Goal: Information Seeking & Learning: Find specific fact

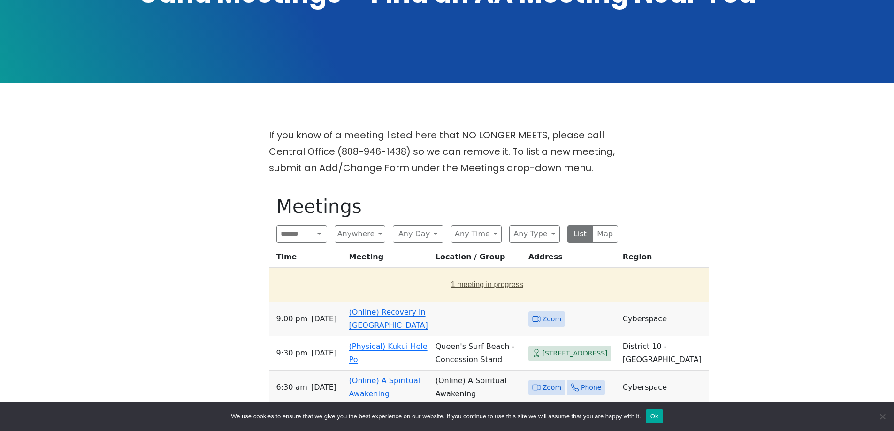
scroll to position [235, 0]
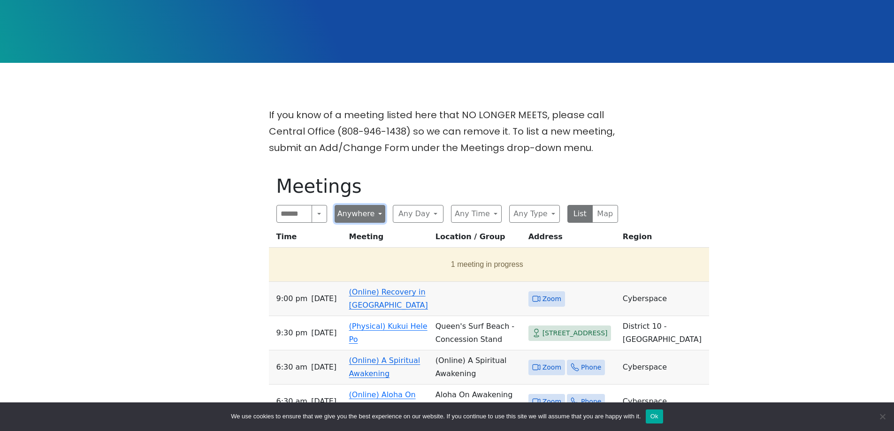
click at [373, 205] on button "Anywhere" at bounding box center [360, 214] width 51 height 18
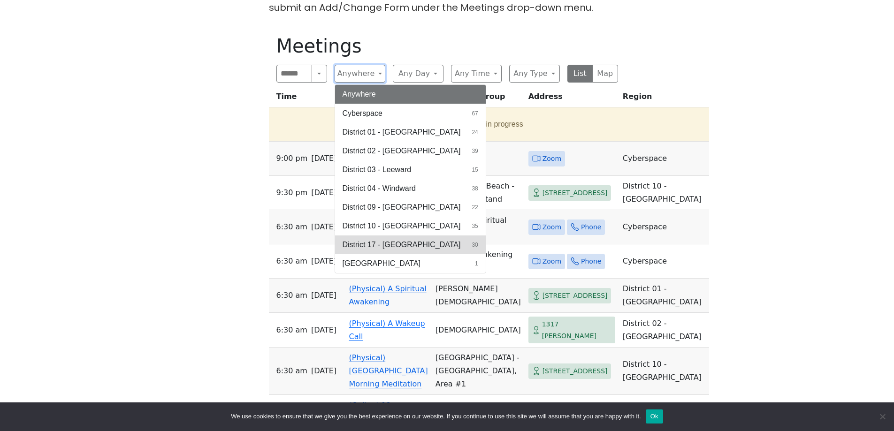
scroll to position [375, 0]
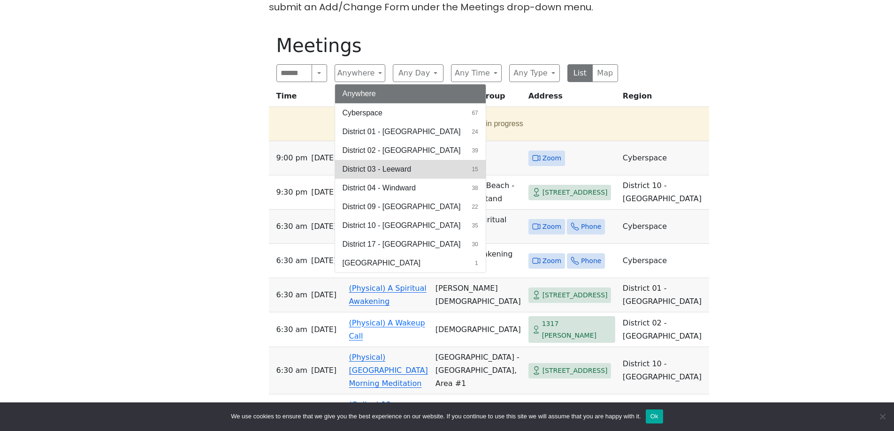
click at [398, 164] on span "District 03 - Leeward" at bounding box center [377, 169] width 69 height 11
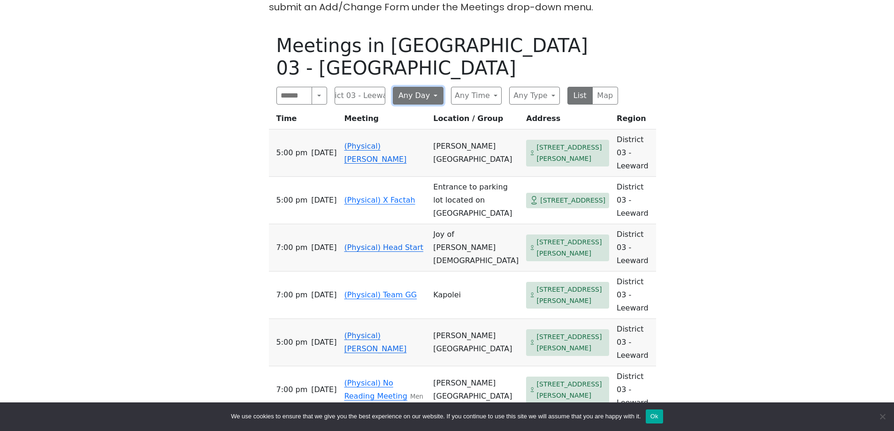
click at [431, 87] on button "Any Day" at bounding box center [418, 96] width 51 height 18
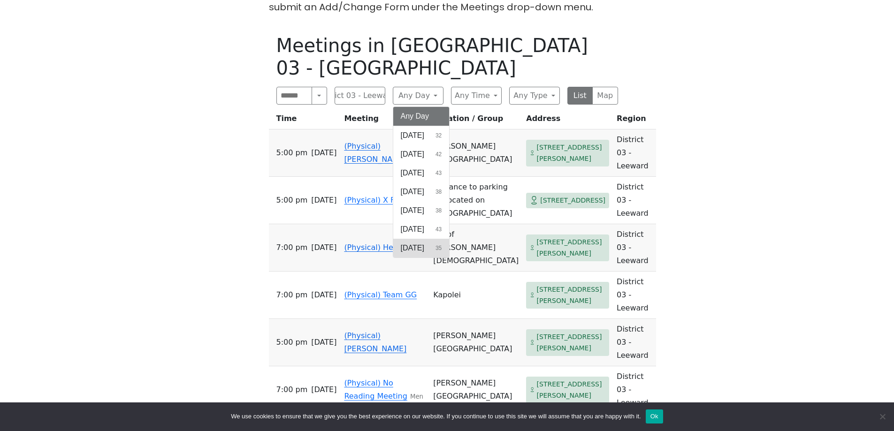
click at [419, 243] on span "[DATE]" at bounding box center [412, 248] width 23 height 11
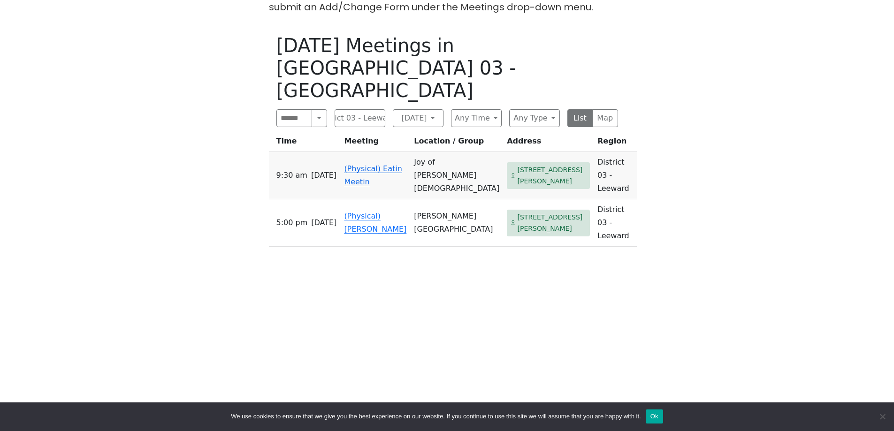
click at [360, 164] on link "(Physical) Eatin Meetin" at bounding box center [373, 175] width 58 height 22
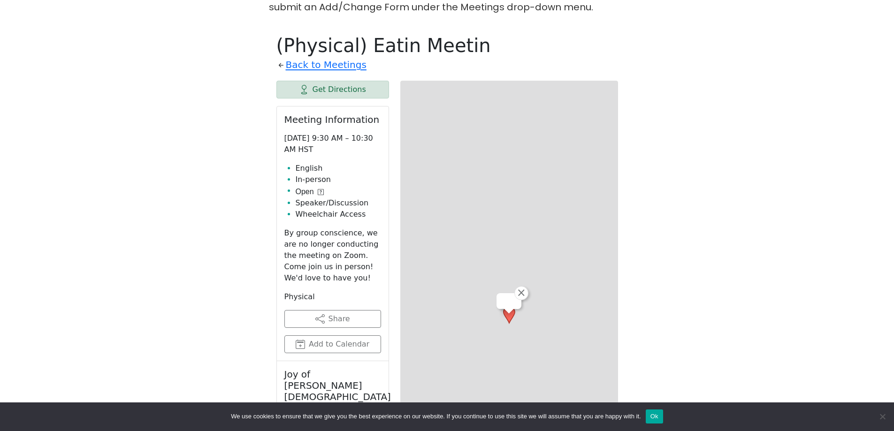
scroll to position [382, 0]
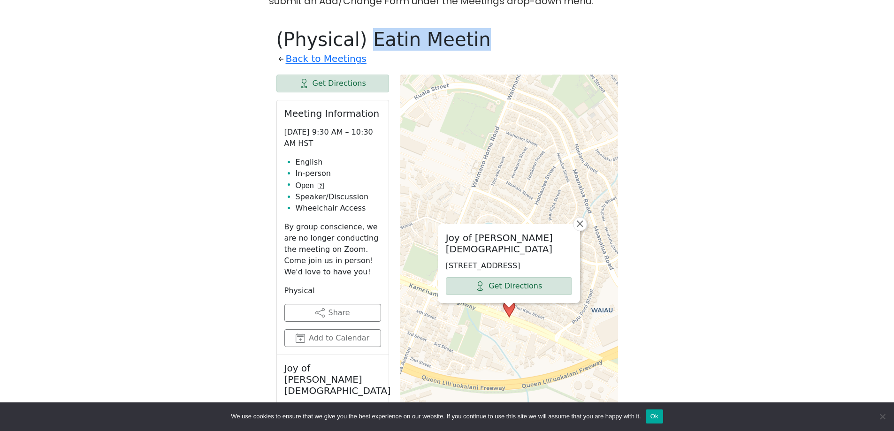
drag, startPoint x: 418, startPoint y: 15, endPoint x: 352, endPoint y: 14, distance: 65.7
click at [352, 28] on h1 "(Physical) Eatin Meetin" at bounding box center [447, 39] width 342 height 23
copy h1 "Eatin Meetin"
